Goal: Information Seeking & Learning: Learn about a topic

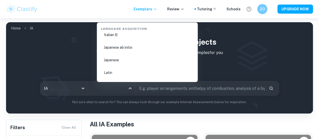
scroll to position [522, 0]
click at [190, 28] on div "Language Acquisition" at bounding box center [147, 27] width 97 height 11
click at [133, 28] on div "Language Acquisition" at bounding box center [147, 27] width 97 height 11
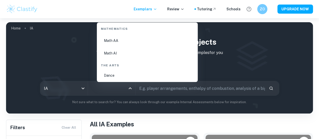
scroll to position [883, 0]
click at [124, 43] on li "Math AA" at bounding box center [147, 41] width 97 height 12
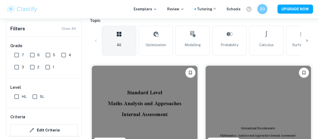
scroll to position [115, 0]
click at [18, 57] on input "7" at bounding box center [17, 55] width 10 height 10
checkbox input "true"
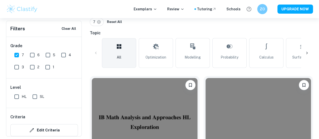
click at [34, 96] on input "SL" at bounding box center [35, 96] width 10 height 10
checkbox input "true"
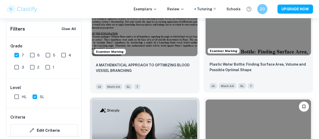
scroll to position [461, 0]
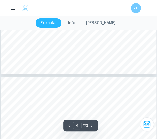
type input "5"
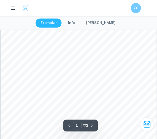
scroll to position [1026, 0]
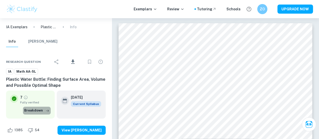
click at [43, 110] on button "Breakdown" at bounding box center [37, 111] width 28 height 8
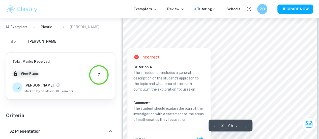
scroll to position [445, 0]
click at [129, 82] on div "Incorrect Criterion A The introduction includes a general description of the st…" at bounding box center [168, 99] width 83 height 105
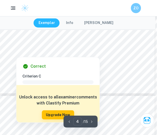
scroll to position [882, 2]
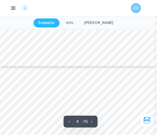
type input "5"
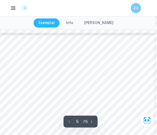
scroll to position [942, 2]
